Goal: Transaction & Acquisition: Obtain resource

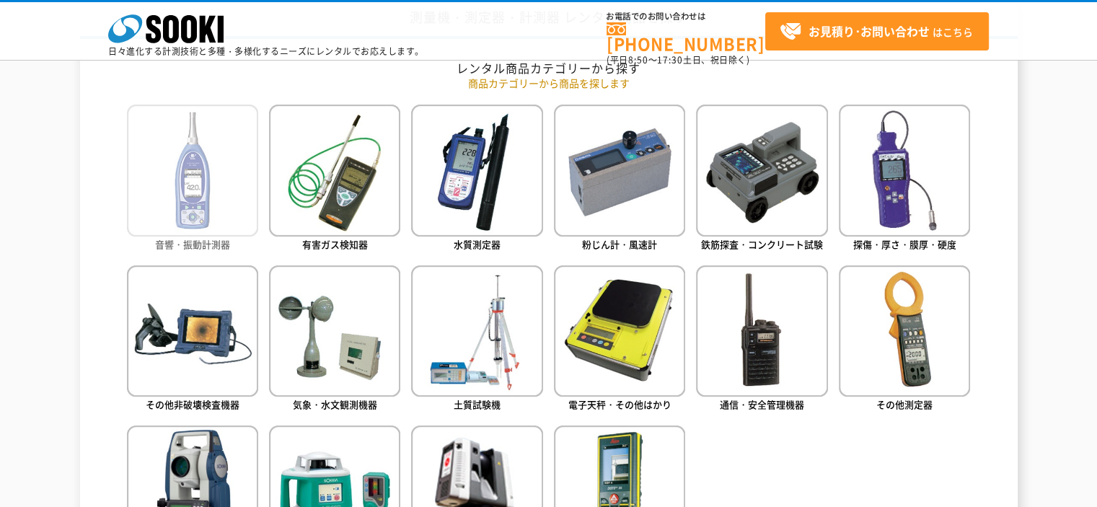
scroll to position [721, 0]
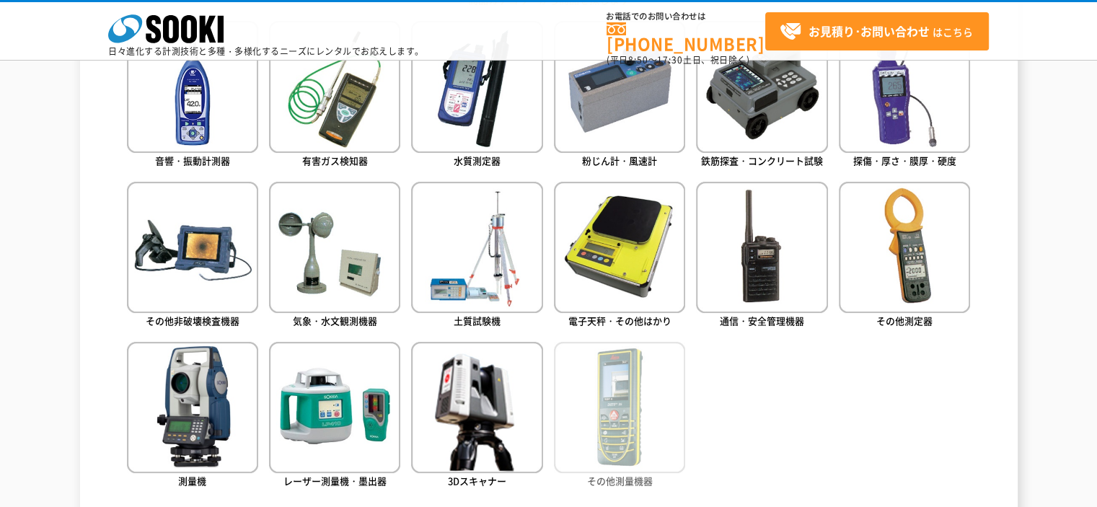
click at [596, 418] on img at bounding box center [619, 407] width 131 height 131
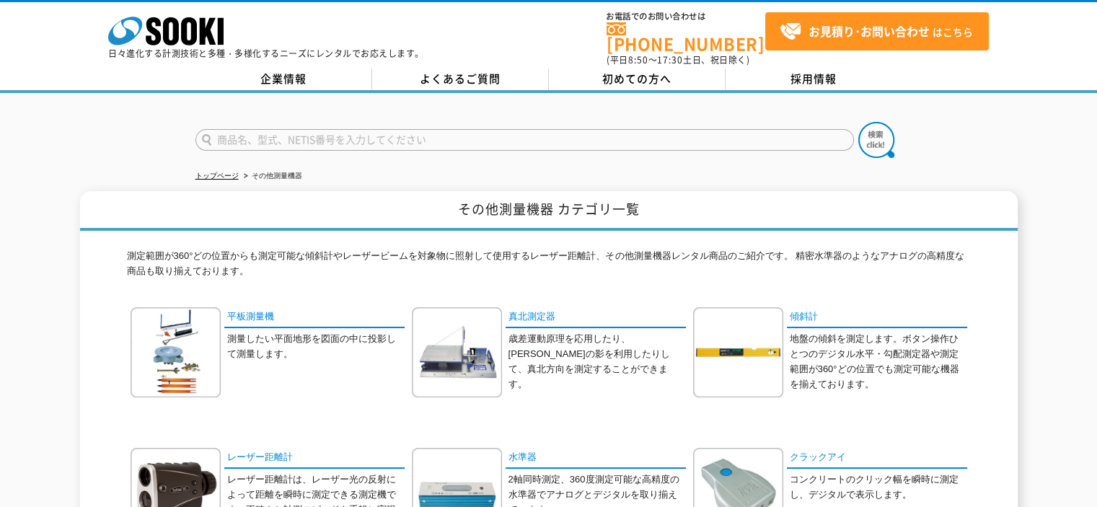
scroll to position [72, 0]
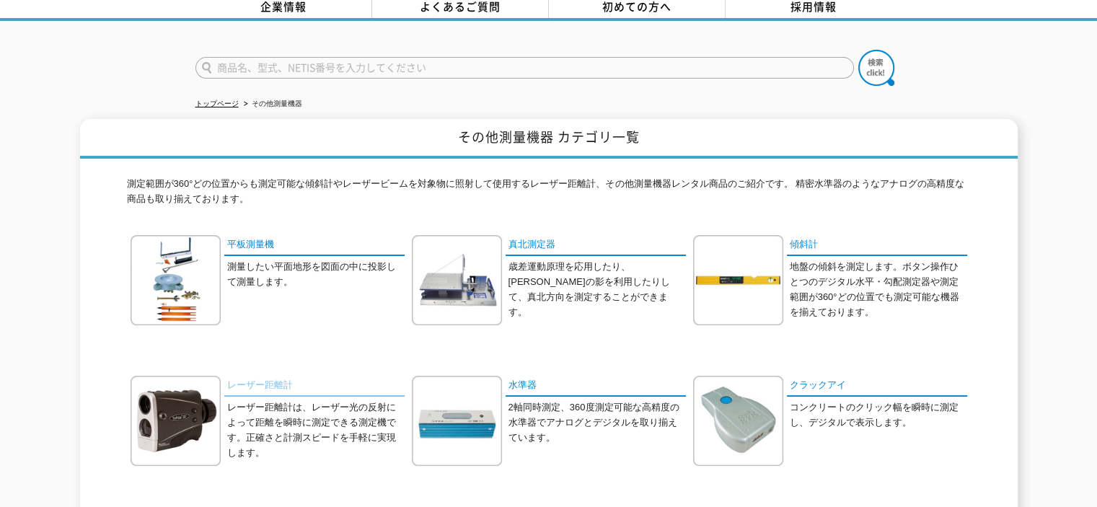
click at [237, 376] on link "レーザー距離計" at bounding box center [314, 386] width 180 height 21
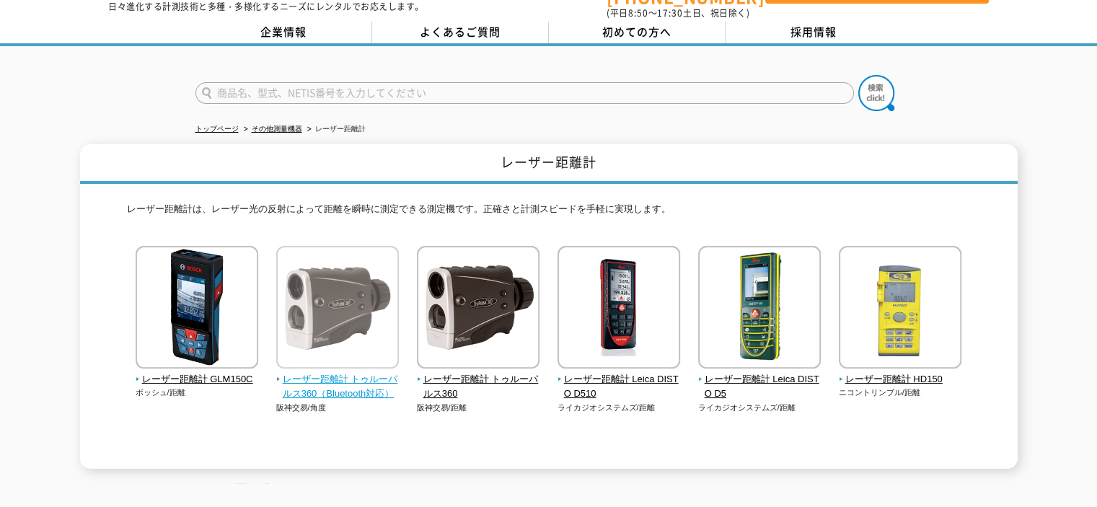
scroll to position [72, 0]
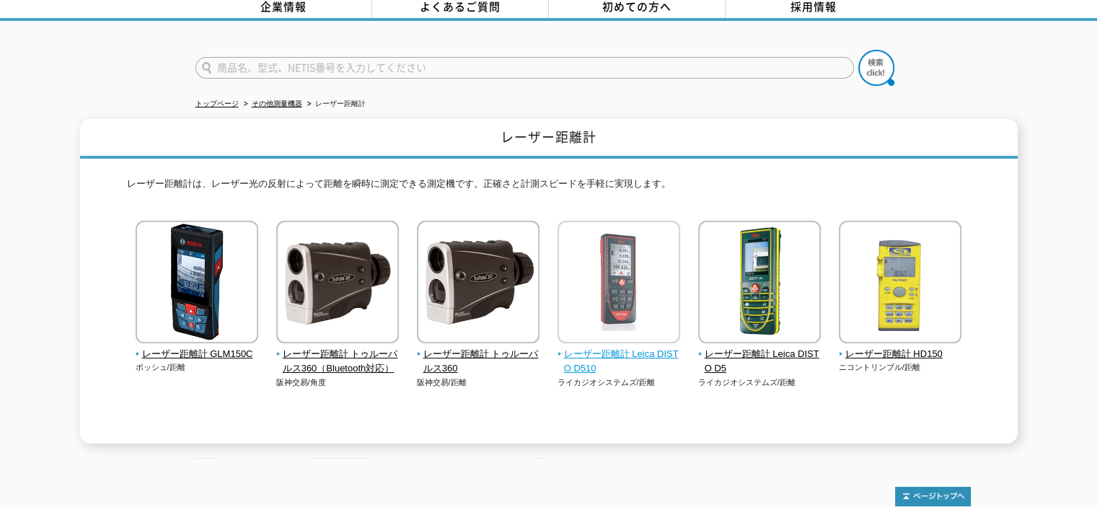
click at [581, 347] on span "レーザー距離計 Leica DISTO D510" at bounding box center [618, 362] width 123 height 30
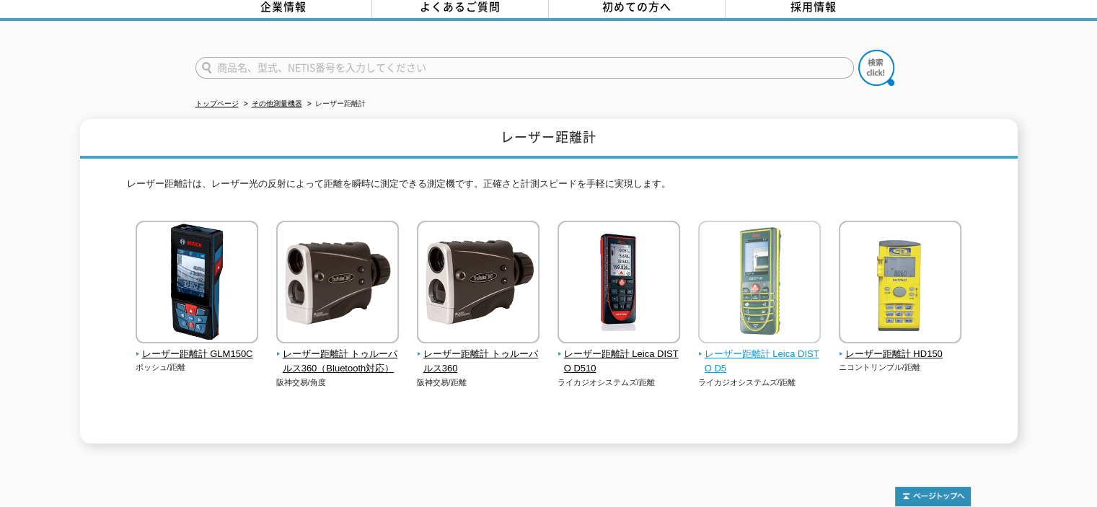
click at [741, 347] on span "レーザー距離計 Leica DISTO D5" at bounding box center [759, 362] width 123 height 30
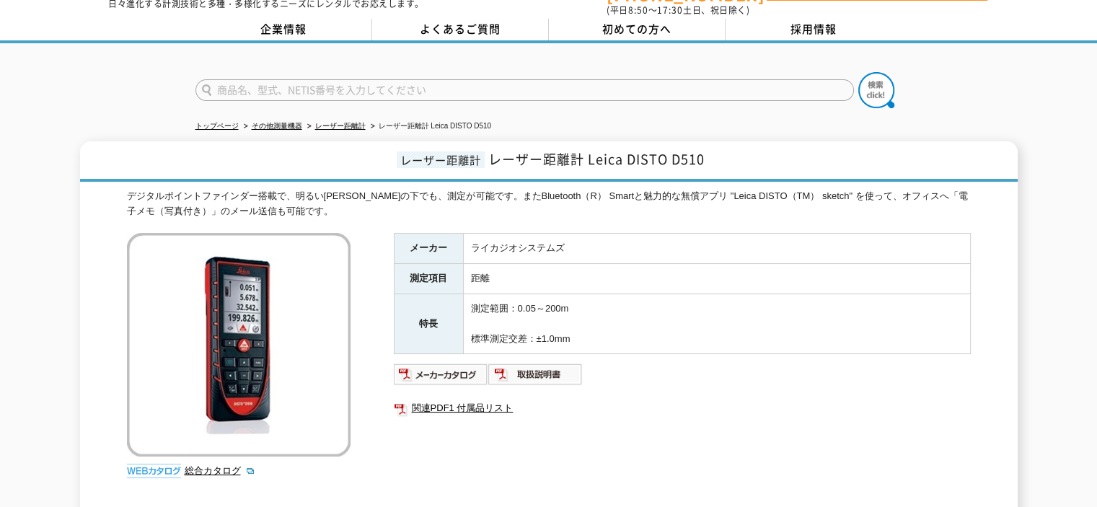
scroll to position [72, 0]
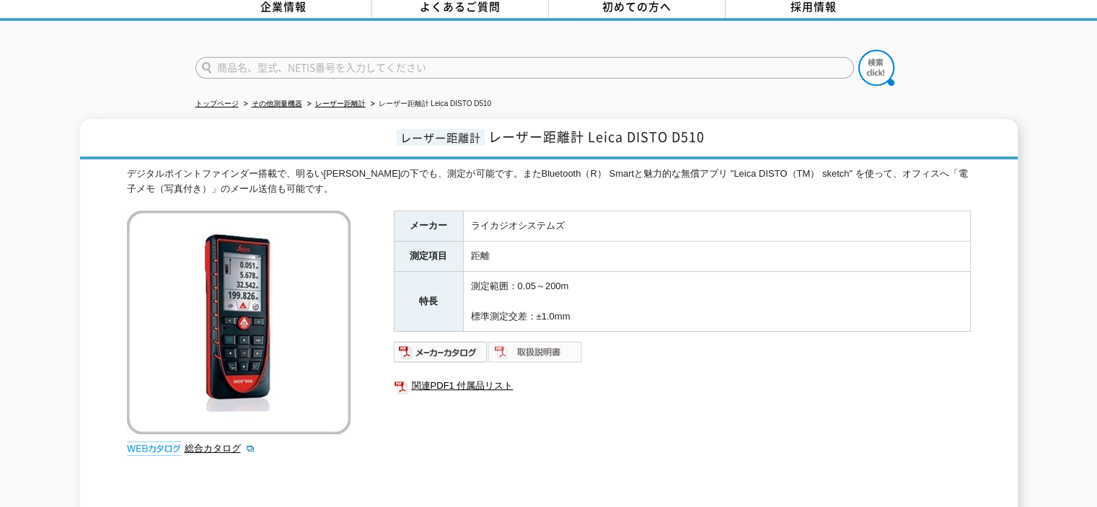
click at [547, 340] on img at bounding box center [535, 351] width 94 height 23
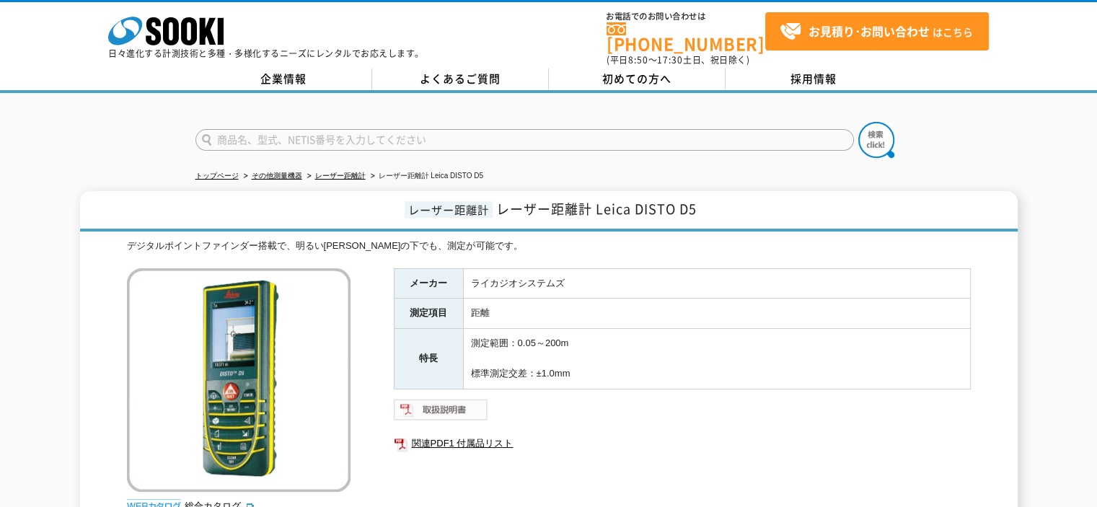
click at [426, 398] on img at bounding box center [441, 409] width 94 height 23
